Goal: Task Accomplishment & Management: Complete application form

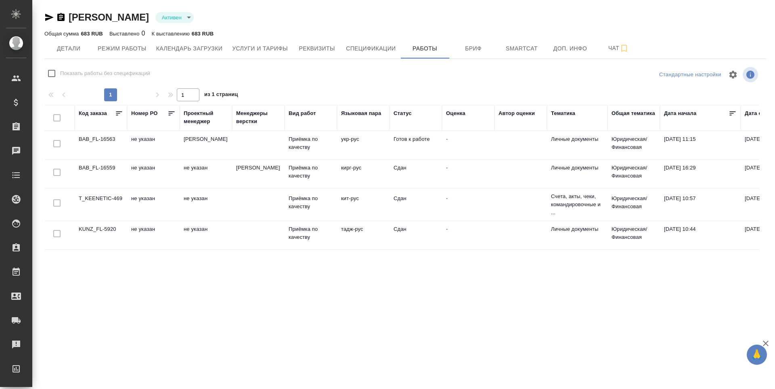
click at [92, 200] on td "T_KEENETIC-469" at bounding box center [101, 205] width 52 height 28
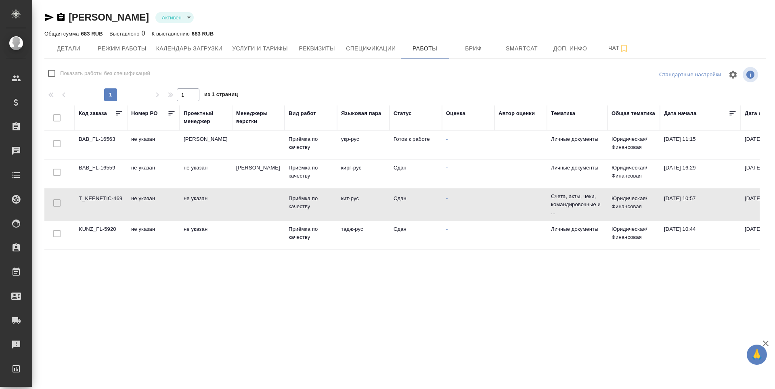
click at [92, 200] on td "T_KEENETIC-469" at bounding box center [101, 205] width 52 height 28
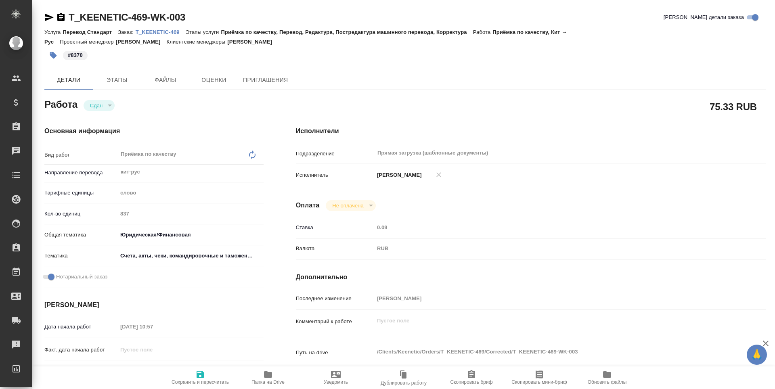
type textarea "x"
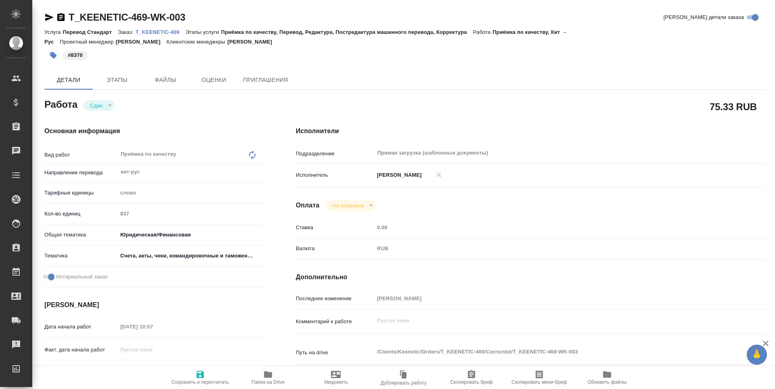
click at [50, 18] on icon "button" at bounding box center [49, 17] width 8 height 7
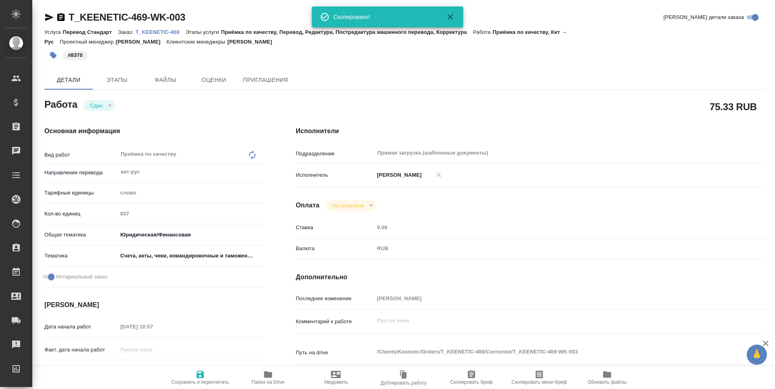
type textarea "x"
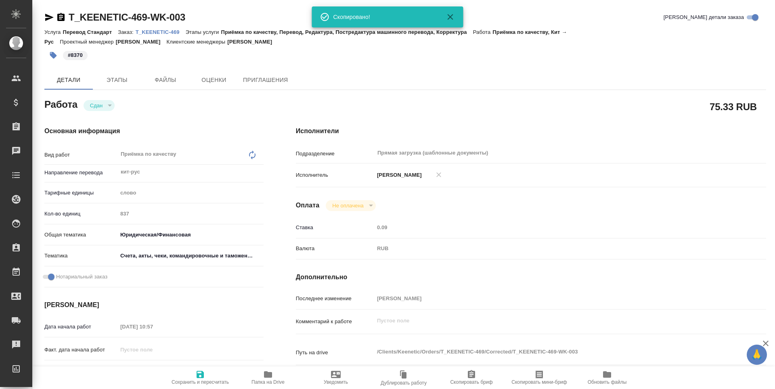
type textarea "x"
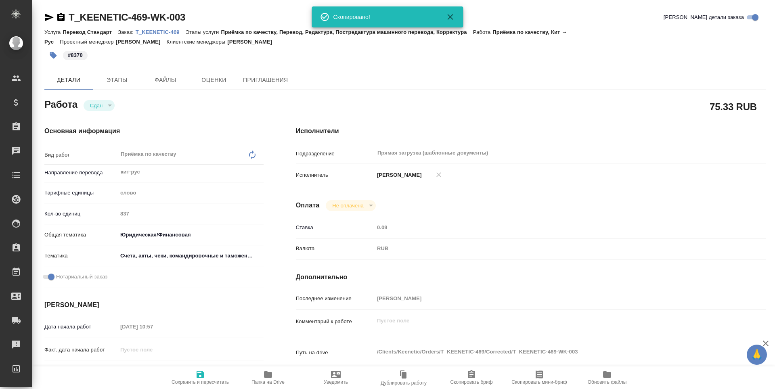
type textarea "x"
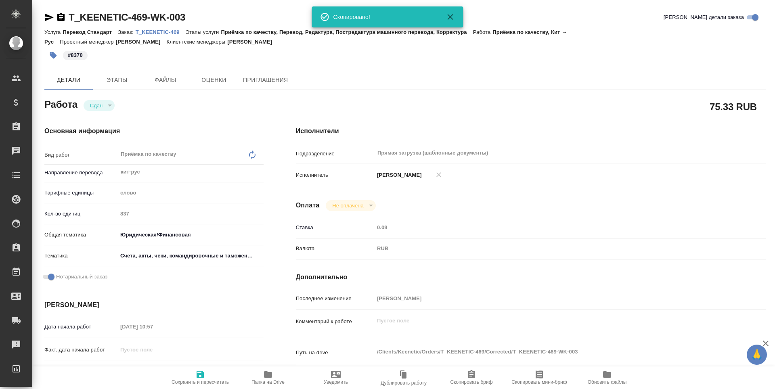
type textarea "x"
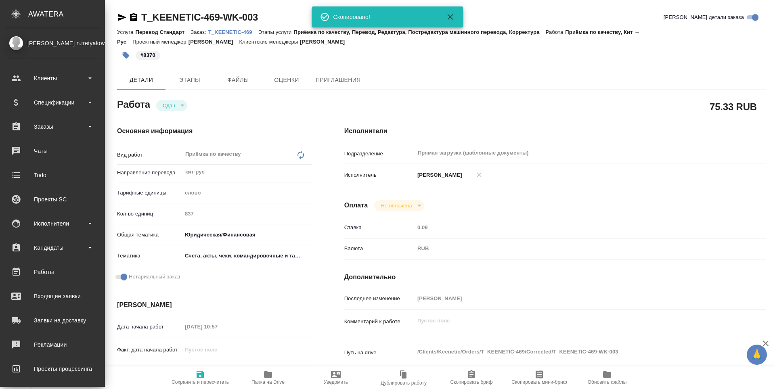
type textarea "x"
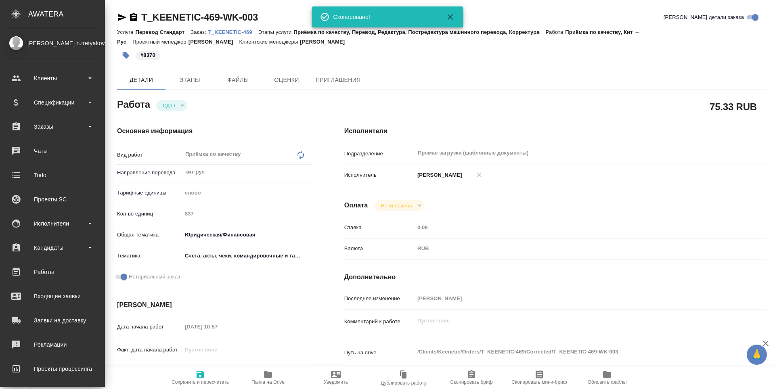
type textarea "x"
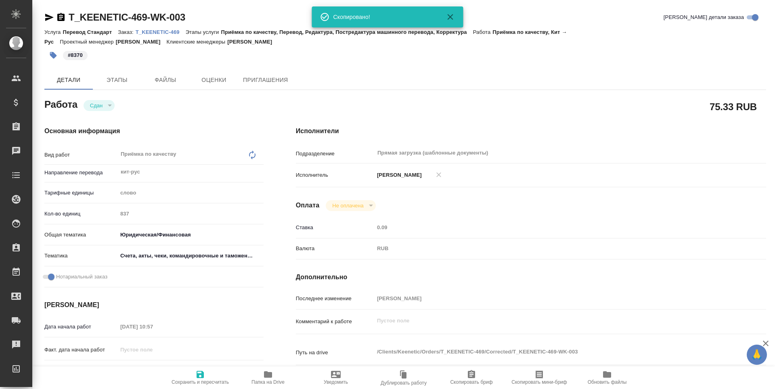
type textarea "x"
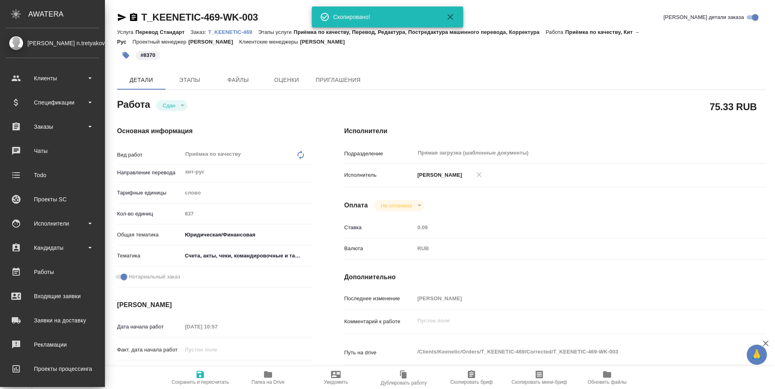
type textarea "x"
